Goal: Task Accomplishment & Management: Manage account settings

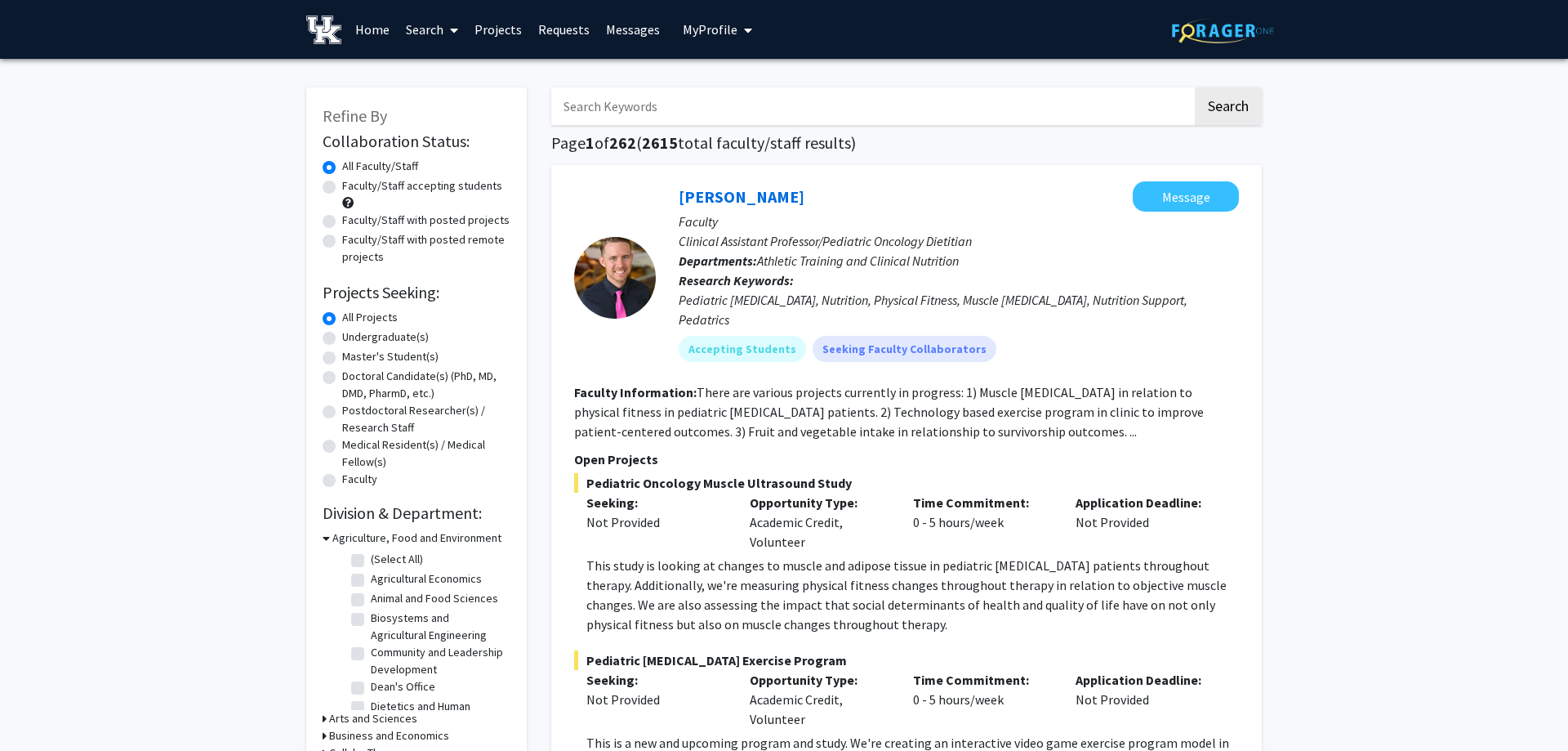
click at [716, 28] on span "My Profile" at bounding box center [710, 29] width 55 height 16
click at [782, 72] on span "[PERSON_NAME]" at bounding box center [784, 76] width 99 height 18
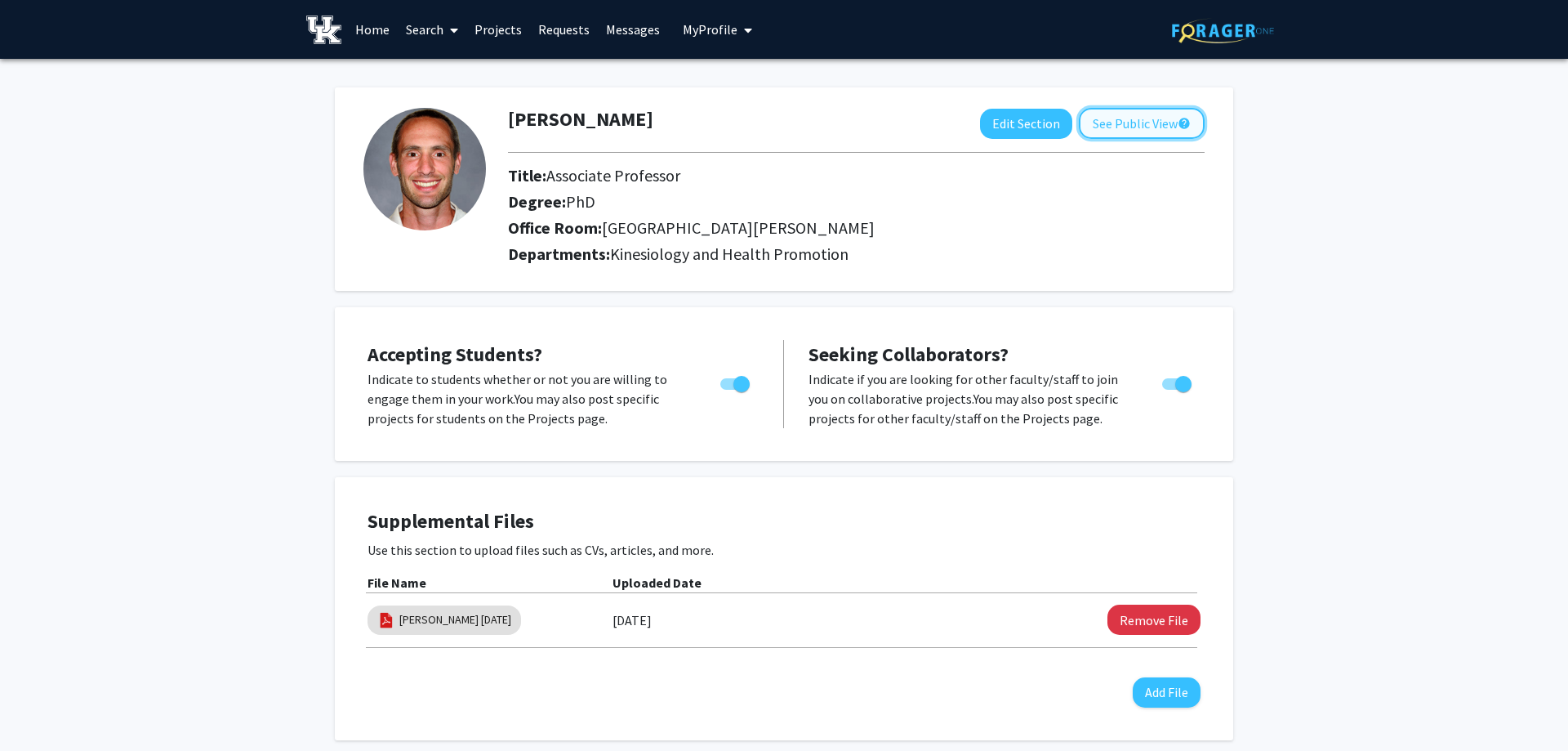
click at [1119, 127] on button "See Public View help" at bounding box center [1142, 123] width 126 height 31
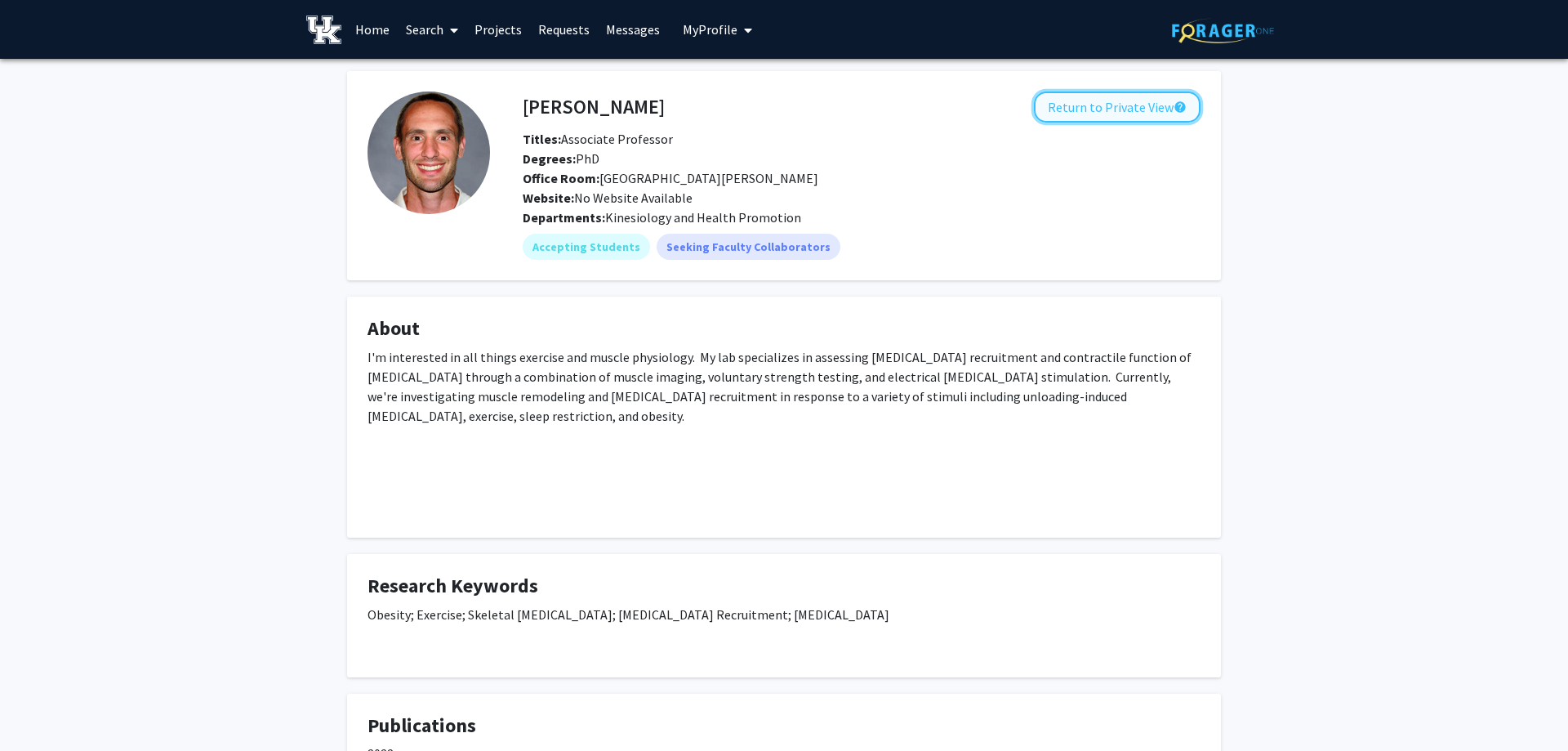
click at [1108, 109] on button "Return to Private View help" at bounding box center [1117, 107] width 167 height 31
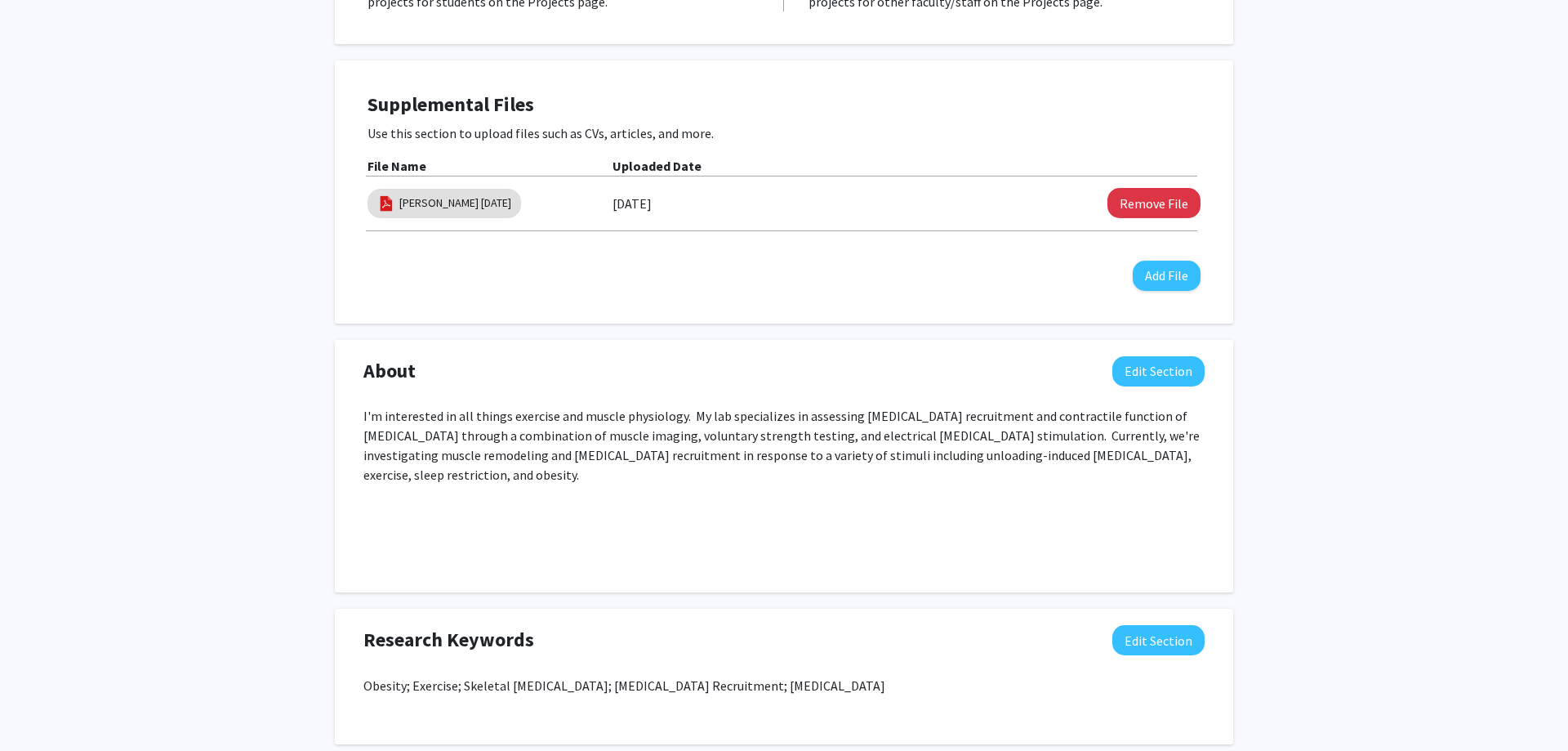
scroll to position [500, 0]
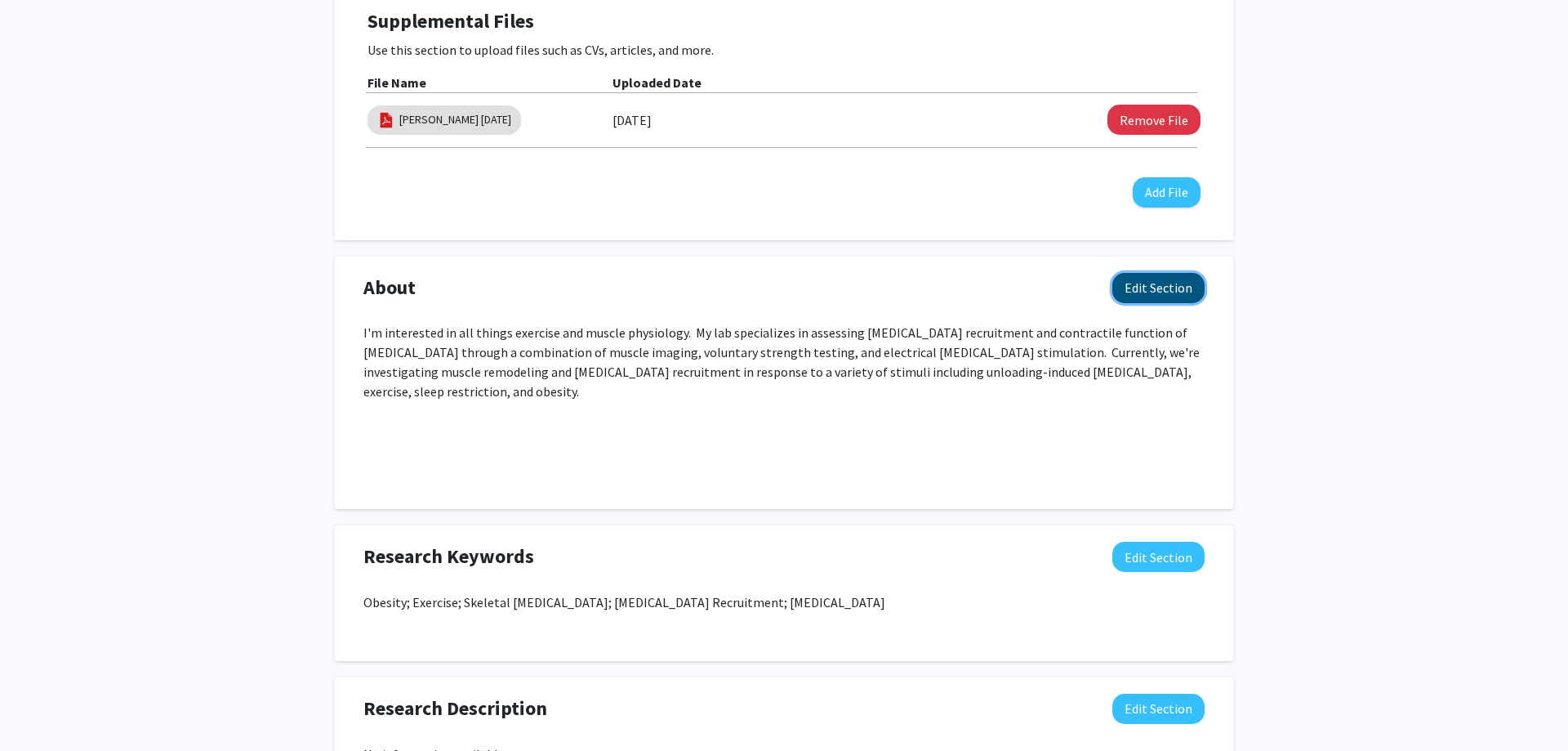
click at [1160, 291] on button "Edit Section" at bounding box center [1158, 288] width 92 height 30
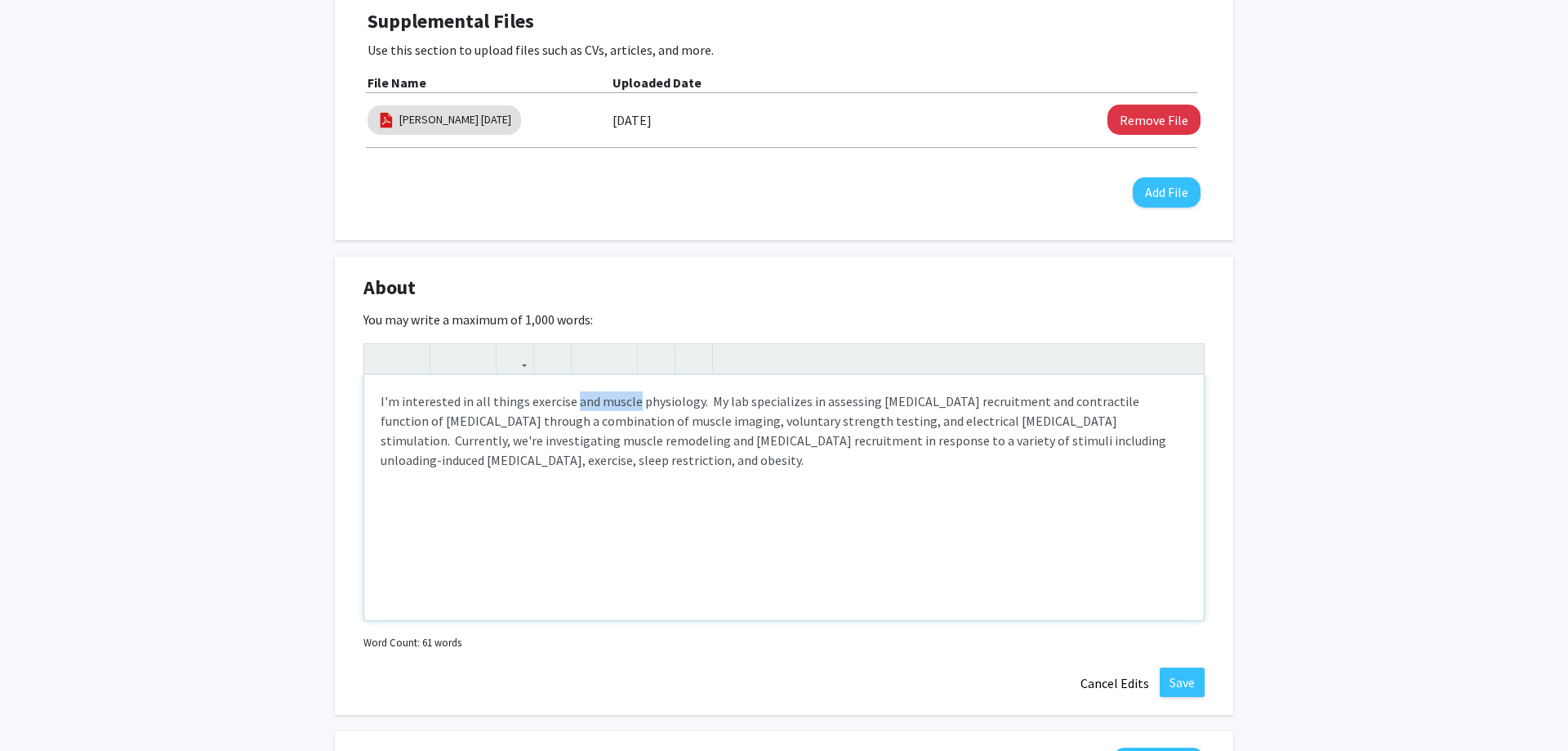
drag, startPoint x: 571, startPoint y: 403, endPoint x: 631, endPoint y: 401, distance: 60.0
click at [631, 401] on div "I'm interested in all things exercise and muscle physiology. My lab specializes…" at bounding box center [784, 497] width 839 height 245
click at [631, 398] on div "I'm interested in all things exercise physiology. My lab specializes in assessi…" at bounding box center [784, 497] width 839 height 245
click at [613, 421] on div "I'm interested in all things exercise physiology, but particularly focusing on …" at bounding box center [784, 497] width 839 height 245
click at [1106, 419] on div "I'm interested in all things exercise physiology, but particularly focusing on …" at bounding box center [784, 497] width 839 height 245
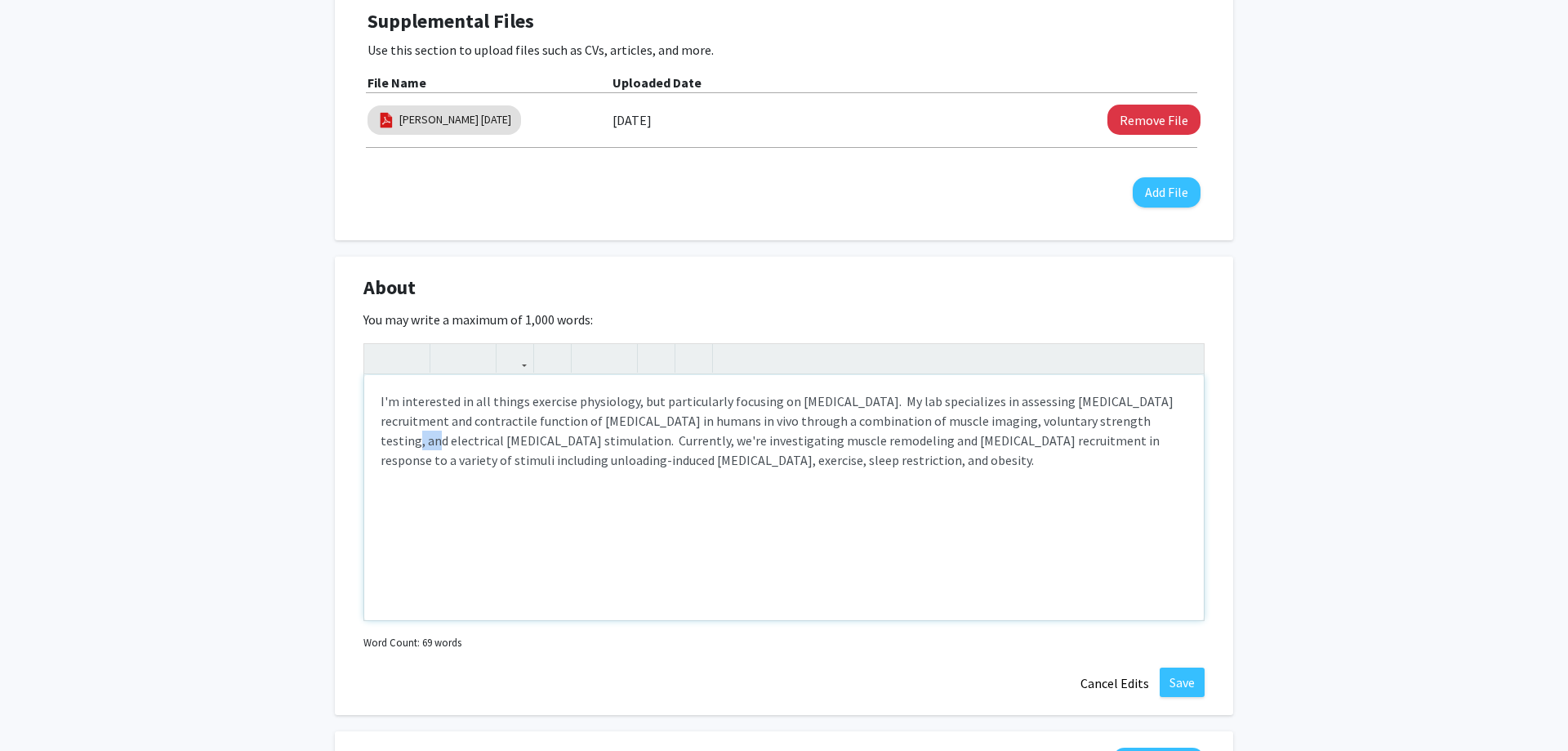
click at [1106, 419] on div "I'm interested in all things exercise physiology, but particularly focusing on …" at bounding box center [784, 497] width 839 height 245
drag, startPoint x: 1093, startPoint y: 419, endPoint x: 473, endPoint y: 438, distance: 620.3
click at [473, 438] on div "I'm interested in all things exercise physiology, but particularly focusing on …" at bounding box center [784, 497] width 839 height 245
click at [673, 420] on div "I'm interested in all things exercise physiology, but particularly focusing on …" at bounding box center [784, 497] width 839 height 245
click at [854, 420] on div "I'm interested in all things exercise physiology, but particularly focusing on …" at bounding box center [784, 497] width 839 height 245
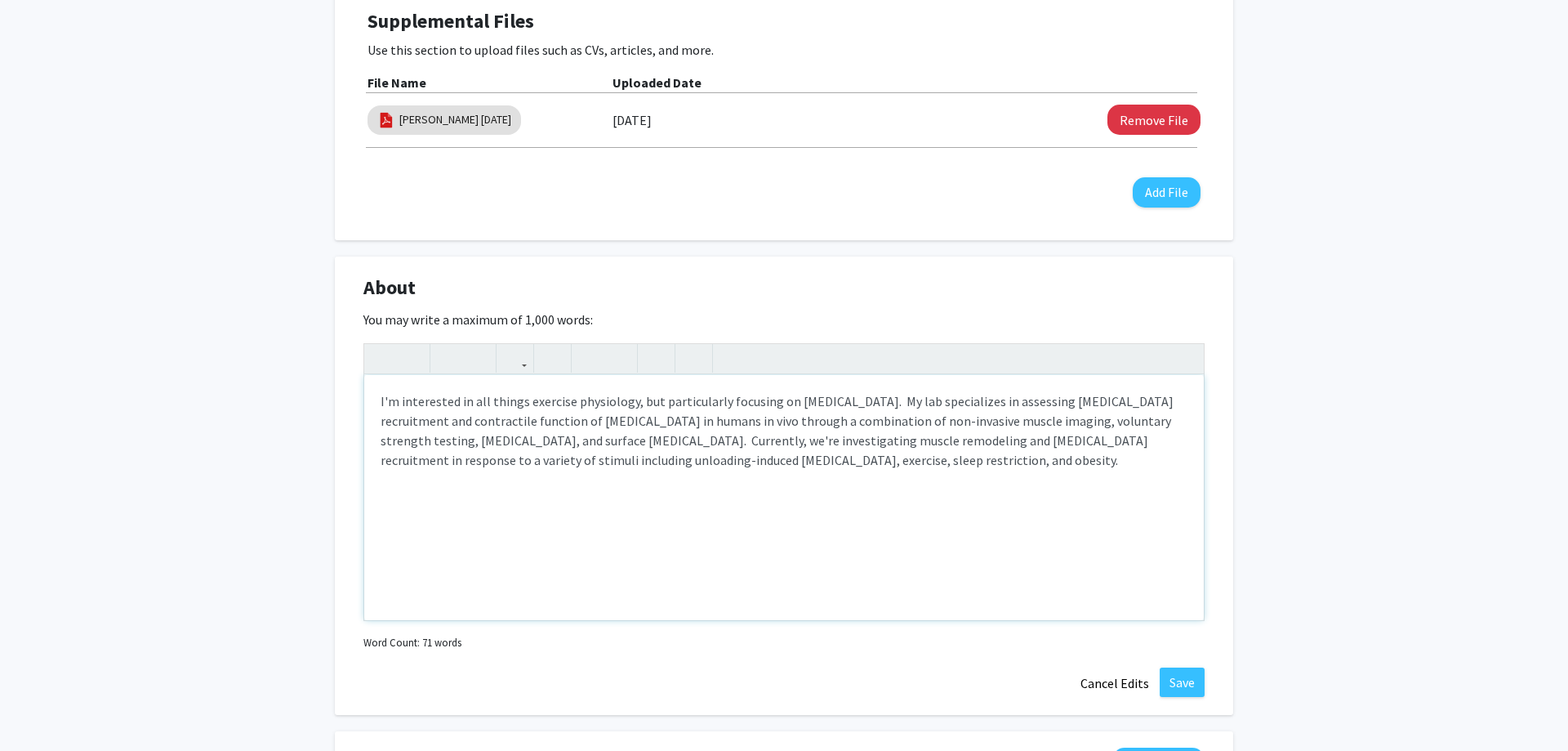
click at [819, 460] on div "I'm interested in all things exercise physiology, but particularly focusing on …" at bounding box center [784, 497] width 839 height 245
click at [1000, 460] on div "I'm interested in all things exercise physiology, but particularly focusing on …" at bounding box center [784, 497] width 839 height 245
type textarea "I'm interested in all things exercise physiology, but particularly focusing on …"
click at [1182, 685] on button "Save" at bounding box center [1182, 681] width 45 height 29
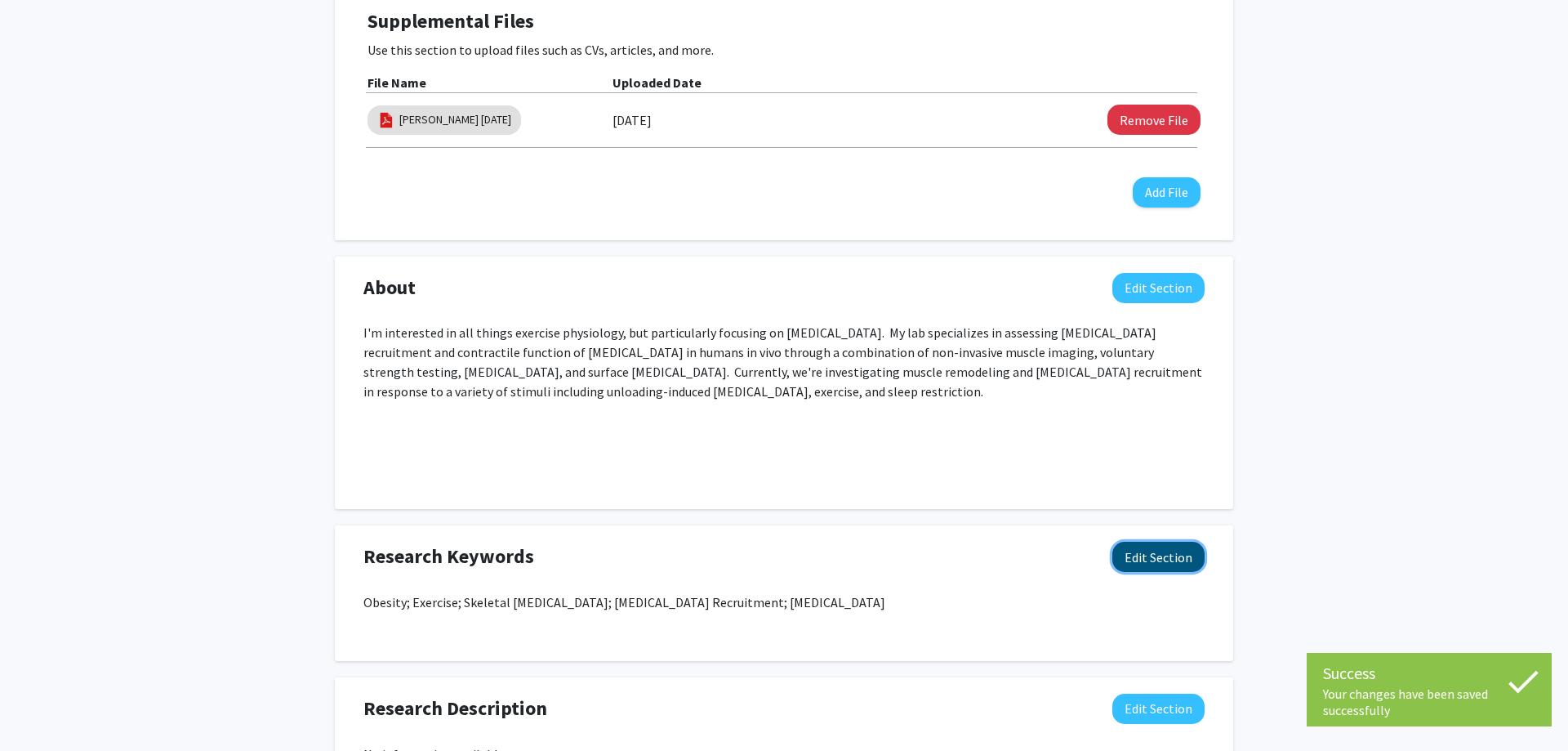
click at [1168, 553] on button "Edit Section" at bounding box center [1158, 556] width 92 height 30
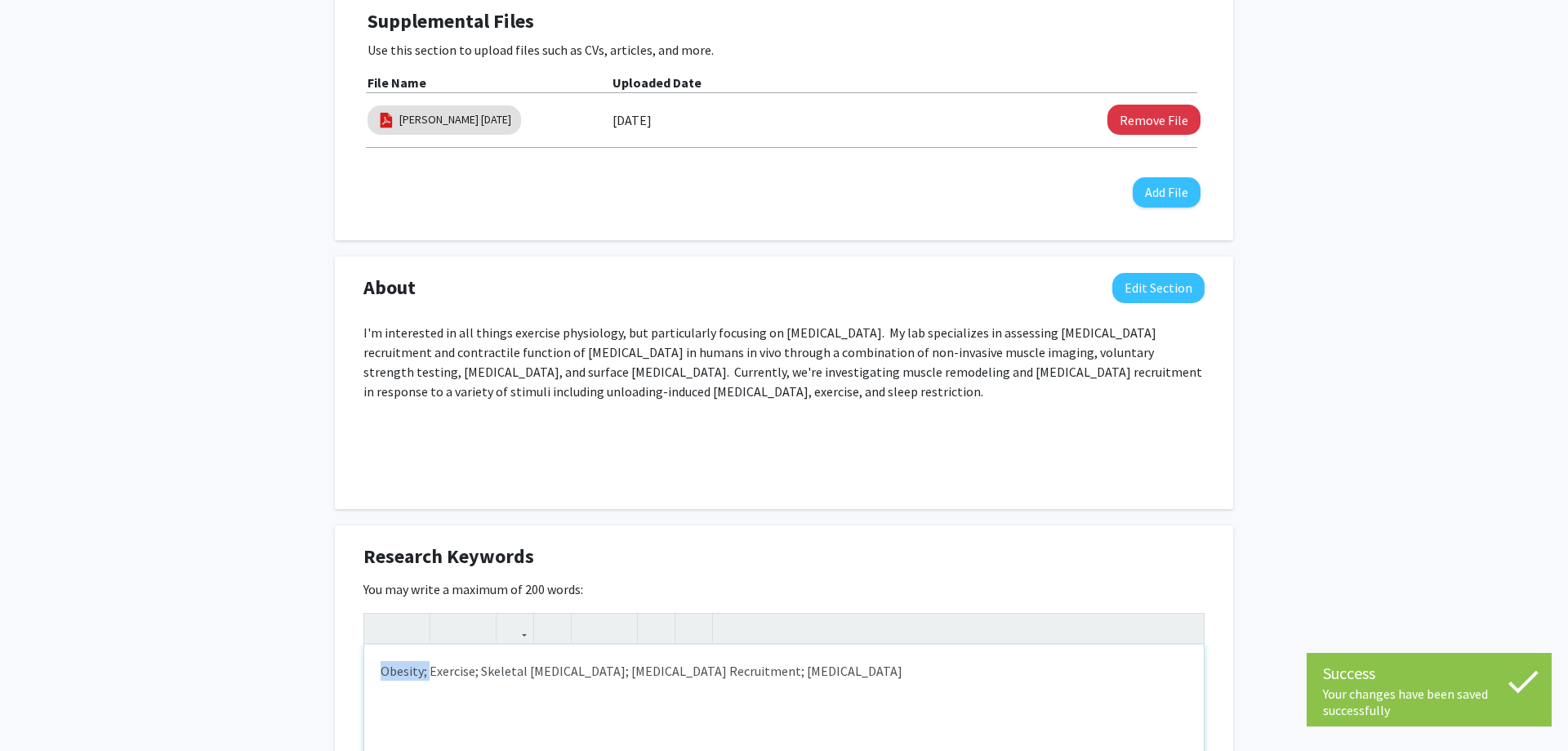
drag, startPoint x: 380, startPoint y: 673, endPoint x: 428, endPoint y: 676, distance: 48.1
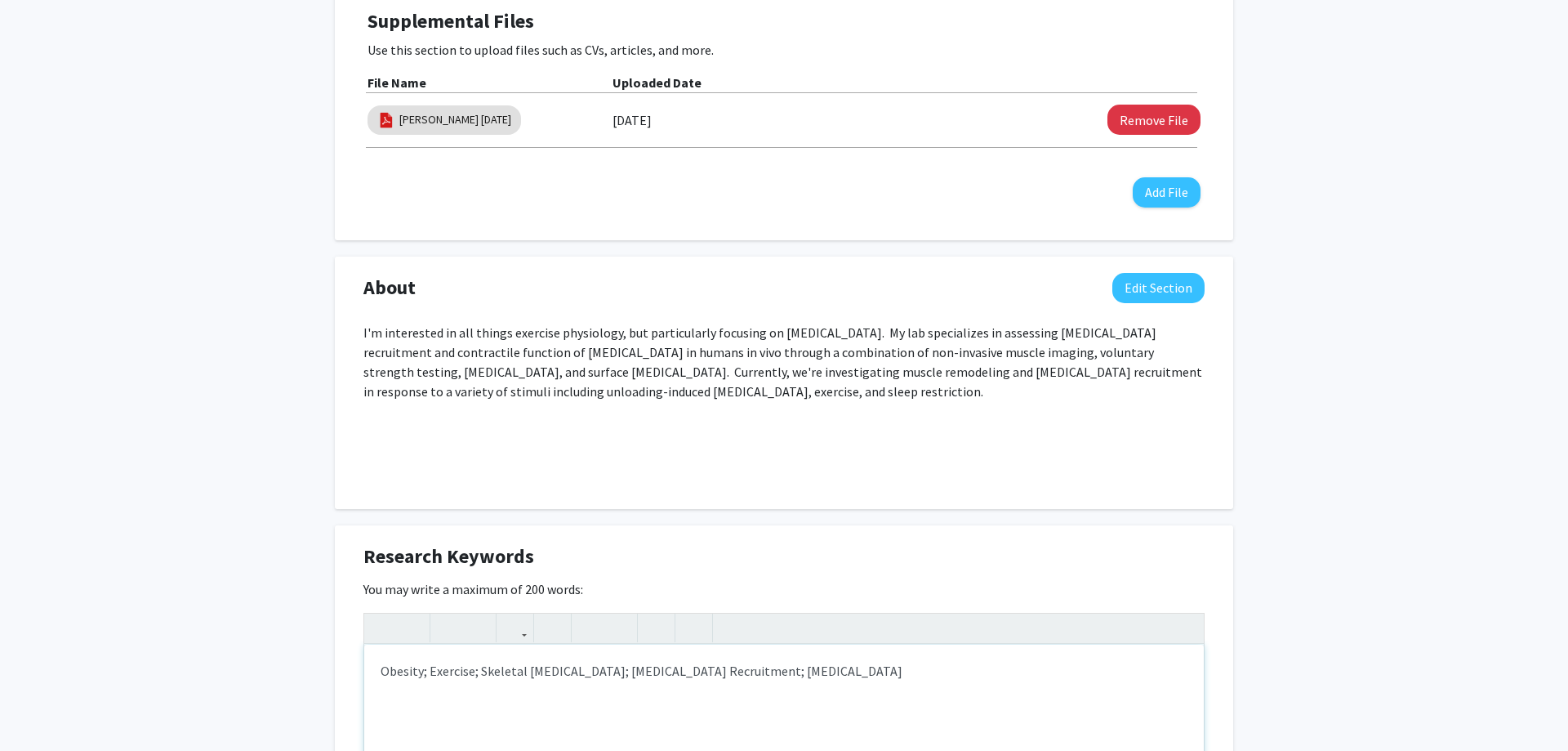
type textarea "Exercise; Skeletal [MEDICAL_DATA]; [MEDICAL_DATA] Recruitment; [MEDICAL_DATA]<b…"
click at [1219, 653] on div "Research Keywords Edit Section You may write a maximum of 200 words: Exercise; …" at bounding box center [784, 755] width 898 height 459
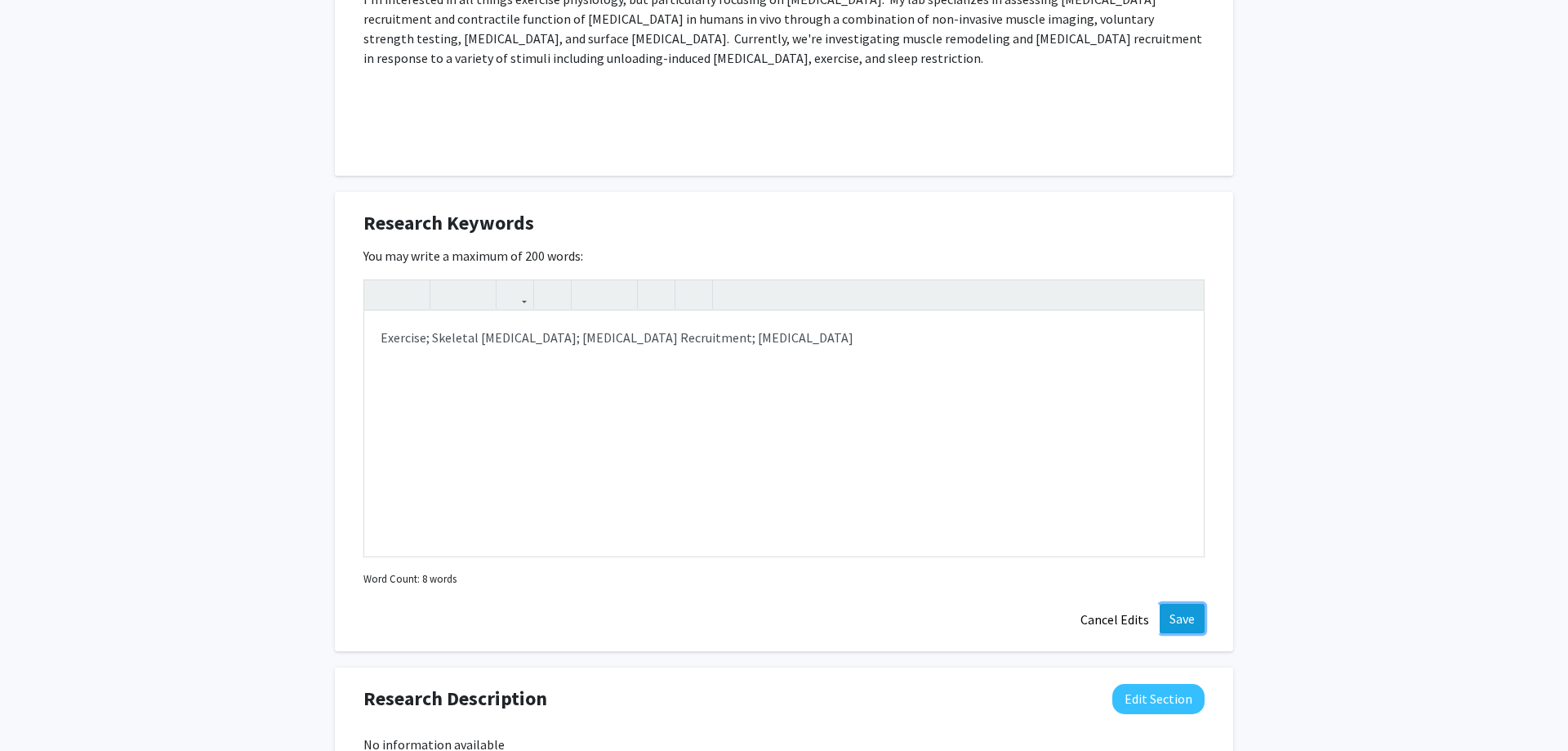
click at [1203, 614] on button "Save" at bounding box center [1182, 618] width 45 height 29
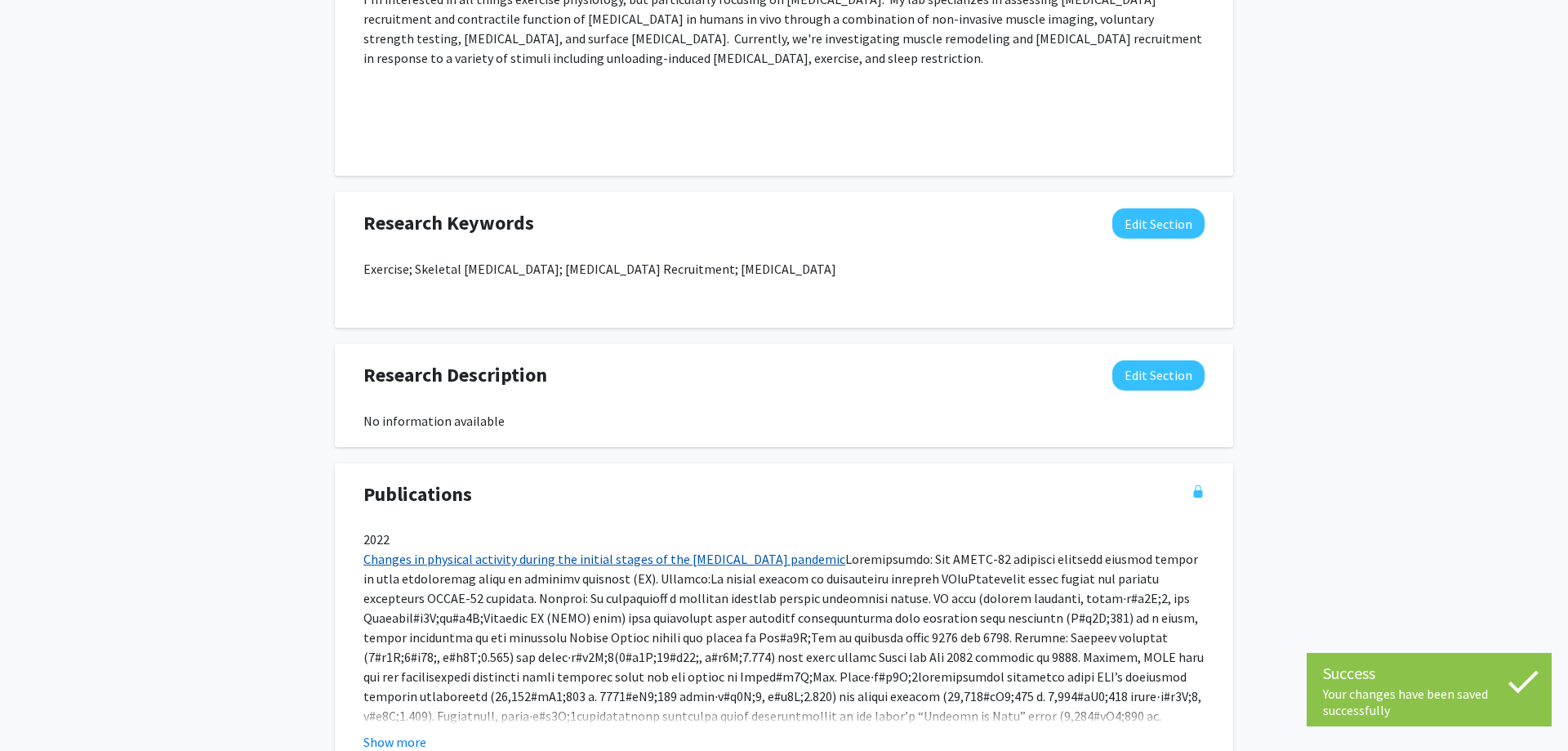
scroll to position [1084, 0]
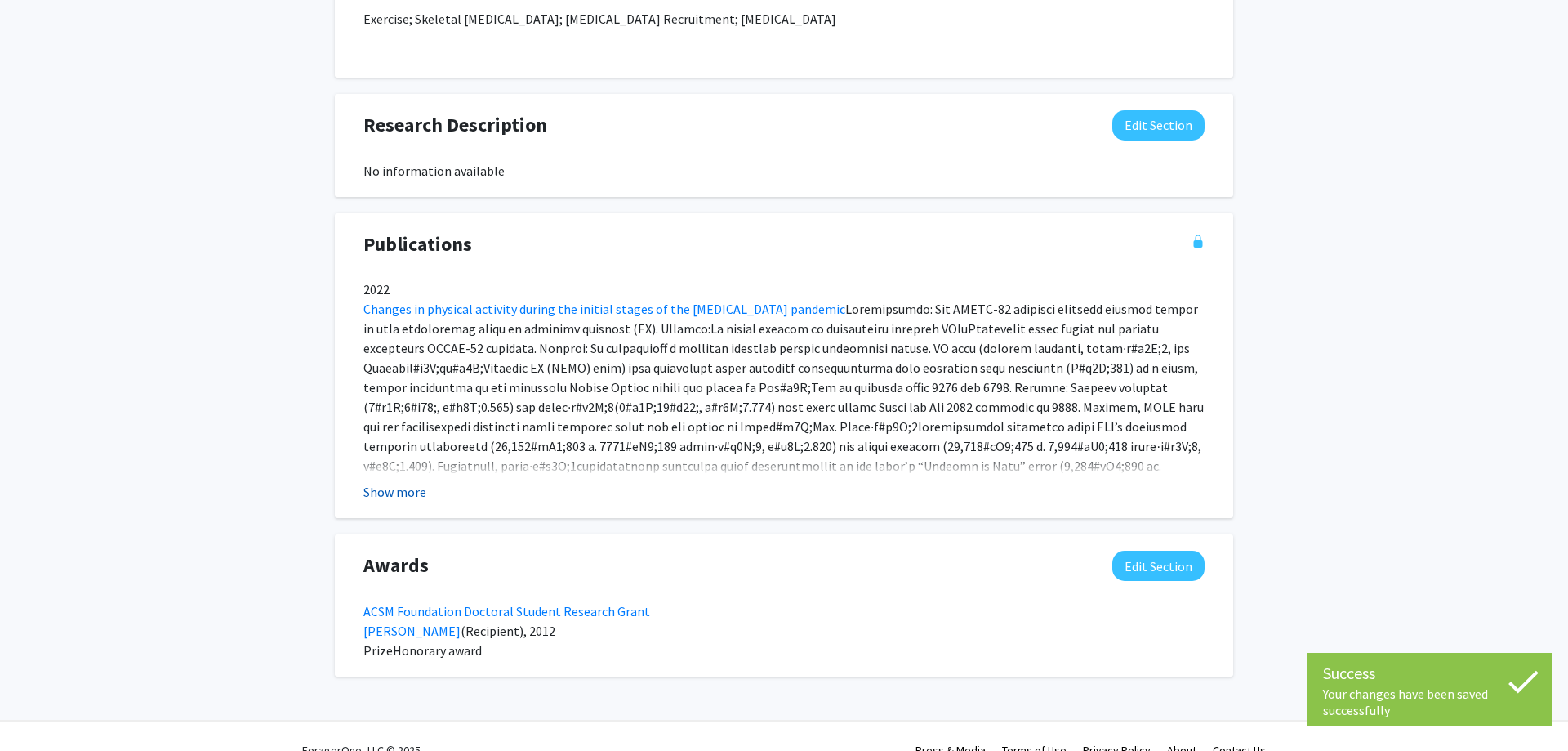
click at [416, 496] on button "Show more" at bounding box center [394, 492] width 63 height 20
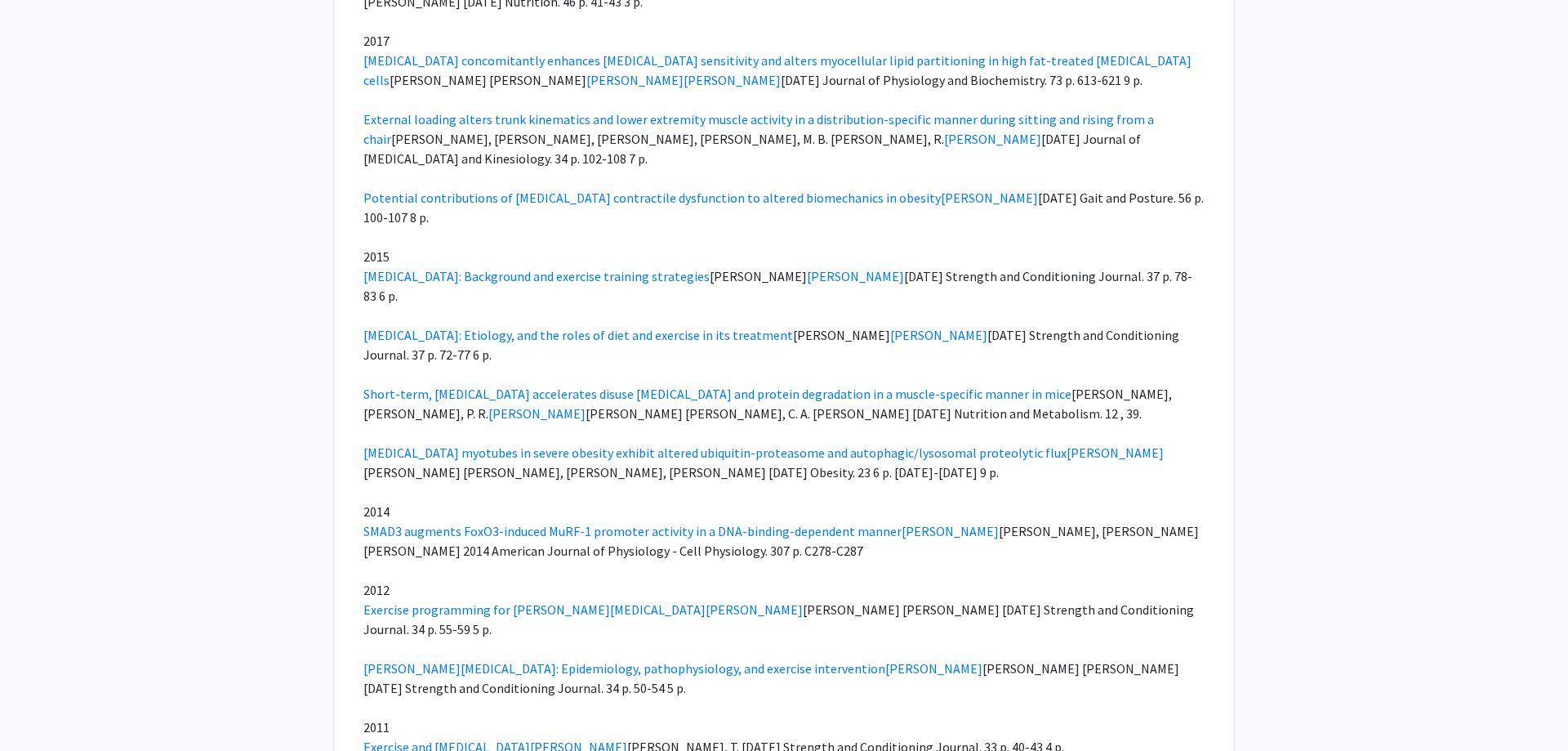
scroll to position [3529, 0]
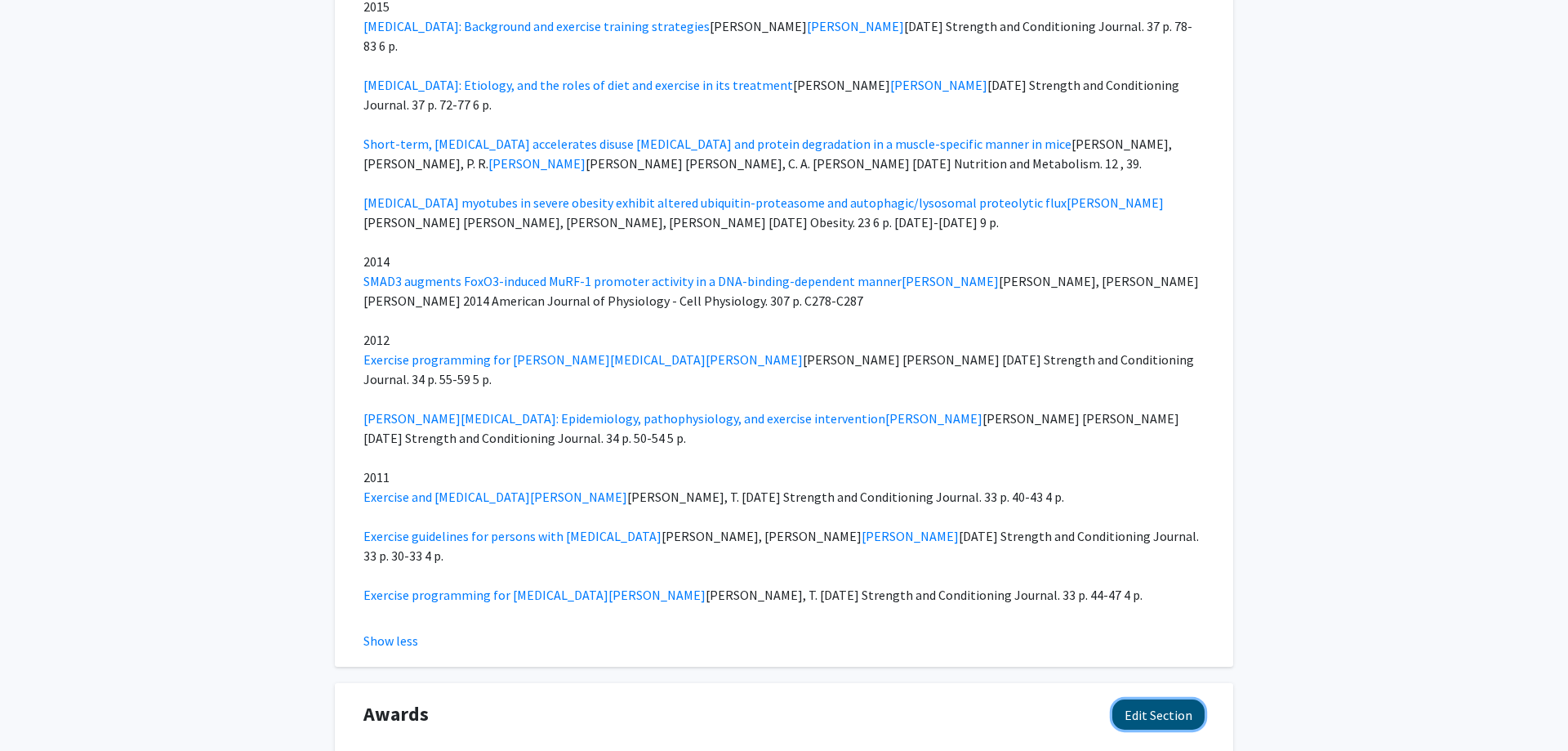
click at [1184, 699] on button "Edit Section" at bounding box center [1158, 714] width 92 height 30
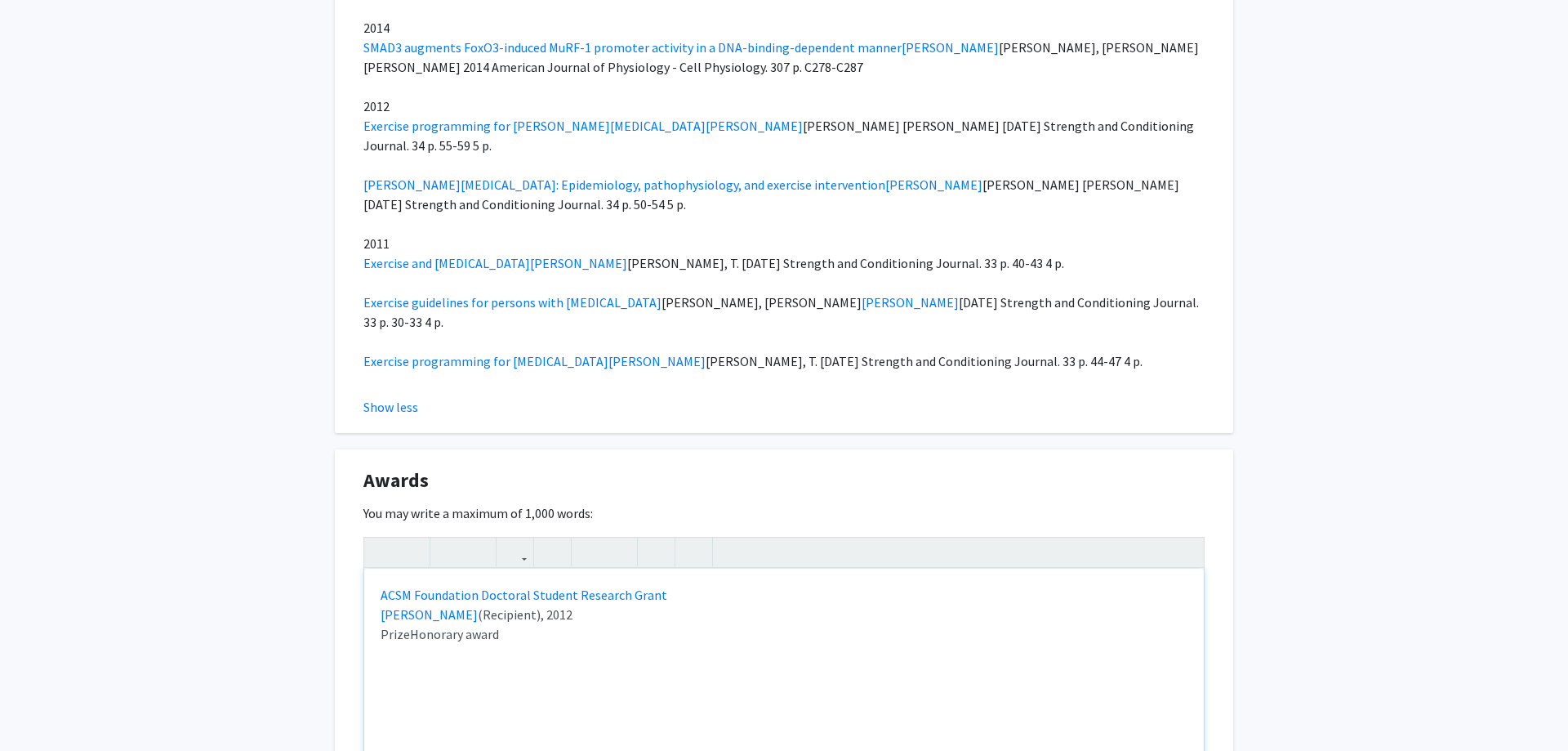
scroll to position [3847, 0]
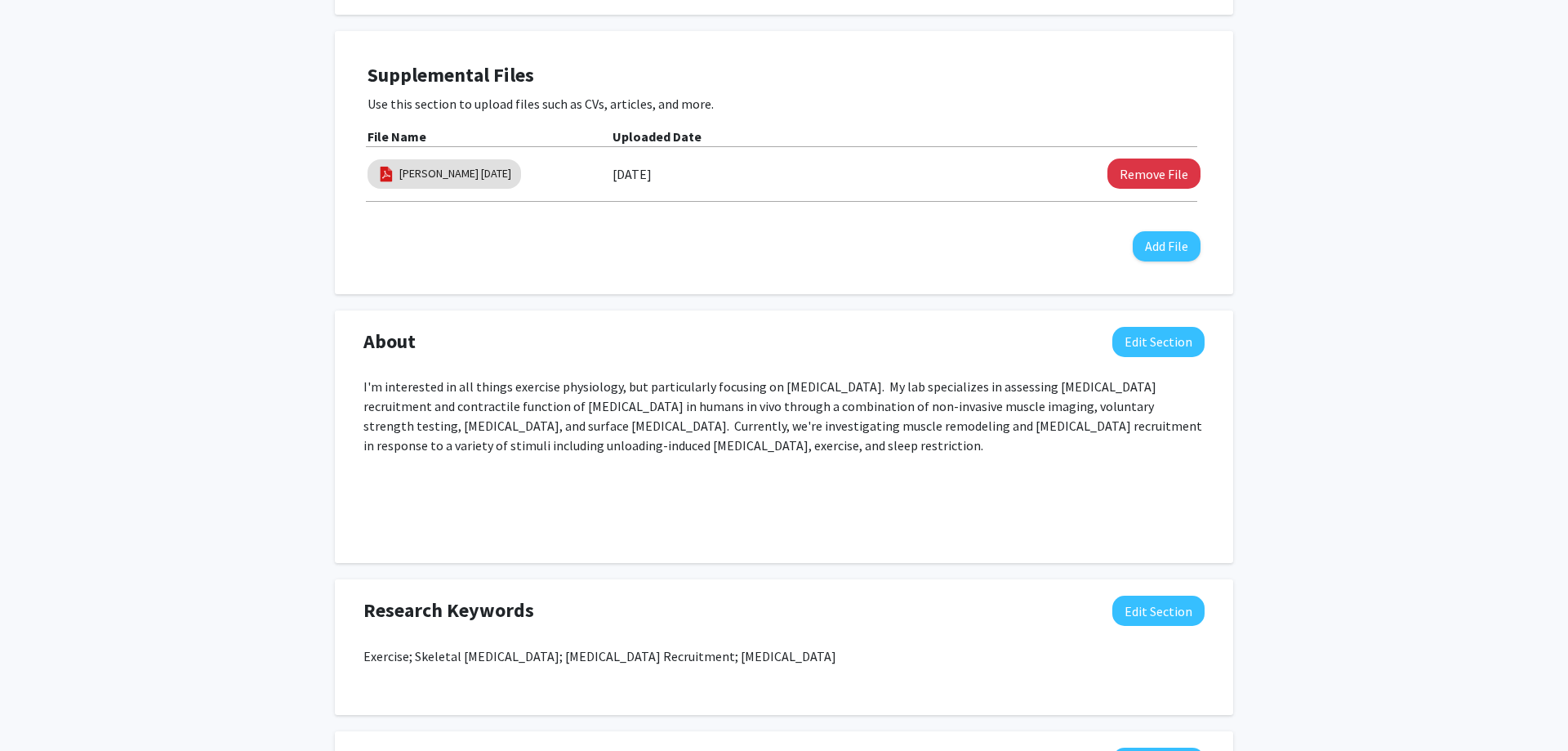
scroll to position [29, 0]
